Goal: Navigation & Orientation: Find specific page/section

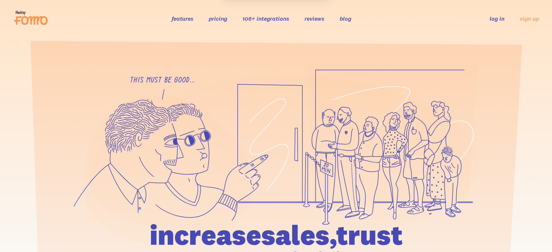
click at [497, 17] on link "log in" at bounding box center [496, 18] width 15 height 7
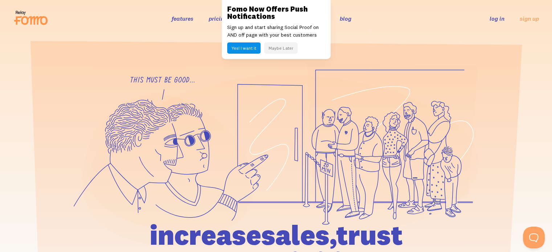
click at [493, 19] on link "log in" at bounding box center [496, 18] width 15 height 7
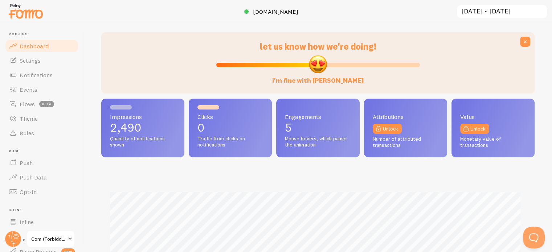
scroll to position [109, 0]
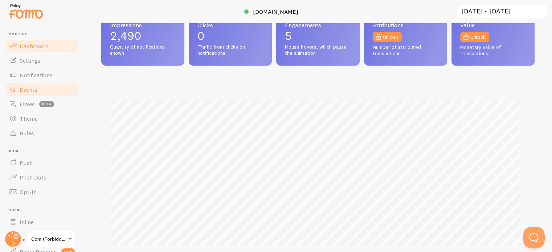
click at [51, 88] on link "Events" at bounding box center [41, 89] width 75 height 15
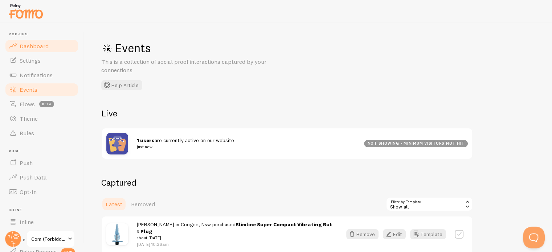
click at [44, 47] on span "Dashboard" at bounding box center [34, 45] width 29 height 7
